Goal: Transaction & Acquisition: Purchase product/service

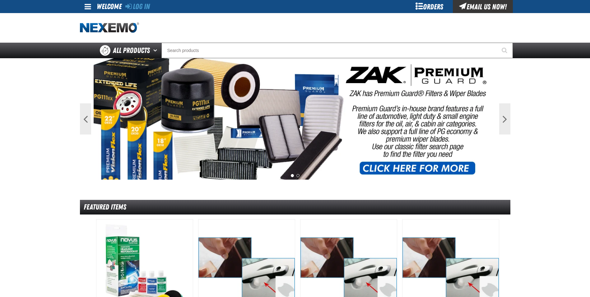
click at [434, 9] on div "Orders" at bounding box center [429, 6] width 47 height 13
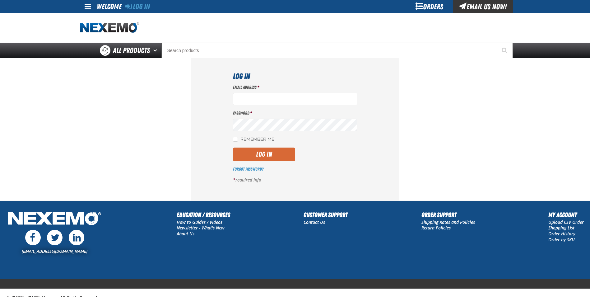
type input "[EMAIL_ADDRESS][DOMAIN_NAME]"
click at [270, 156] on button "Log In" at bounding box center [264, 155] width 62 height 14
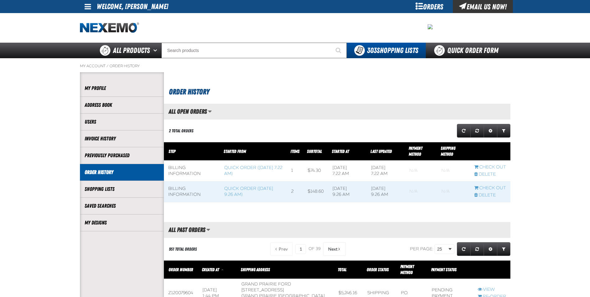
scroll to position [0, 0]
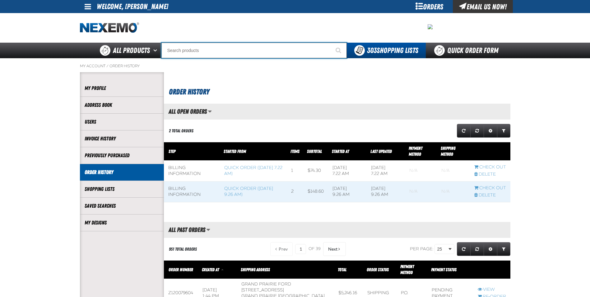
click at [228, 53] on input "Search" at bounding box center [254, 51] width 185 height 16
click at [226, 54] on input "Search" at bounding box center [254, 51] width 185 height 16
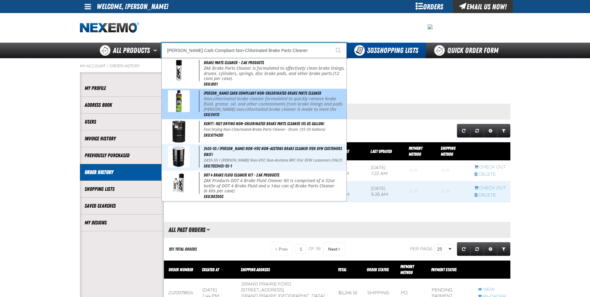
type input "Kent® Fast Drying Non-Chlorinated Brake Parts Cleaner (55 US gallon)"
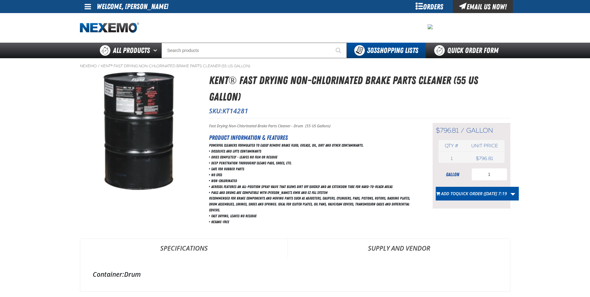
click at [272, 22] on div at bounding box center [295, 28] width 431 height 30
click at [297, 19] on div at bounding box center [295, 28] width 431 height 30
click at [253, 29] on div at bounding box center [295, 28] width 431 height 30
